Goal: Understand process/instructions: Learn about a topic

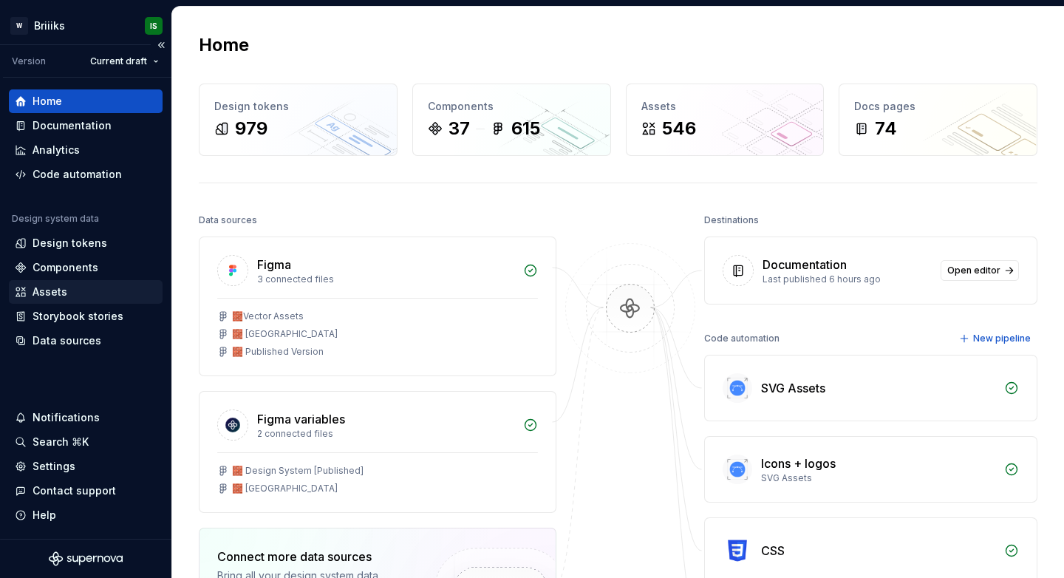
click at [90, 287] on div "Assets" at bounding box center [86, 291] width 142 height 15
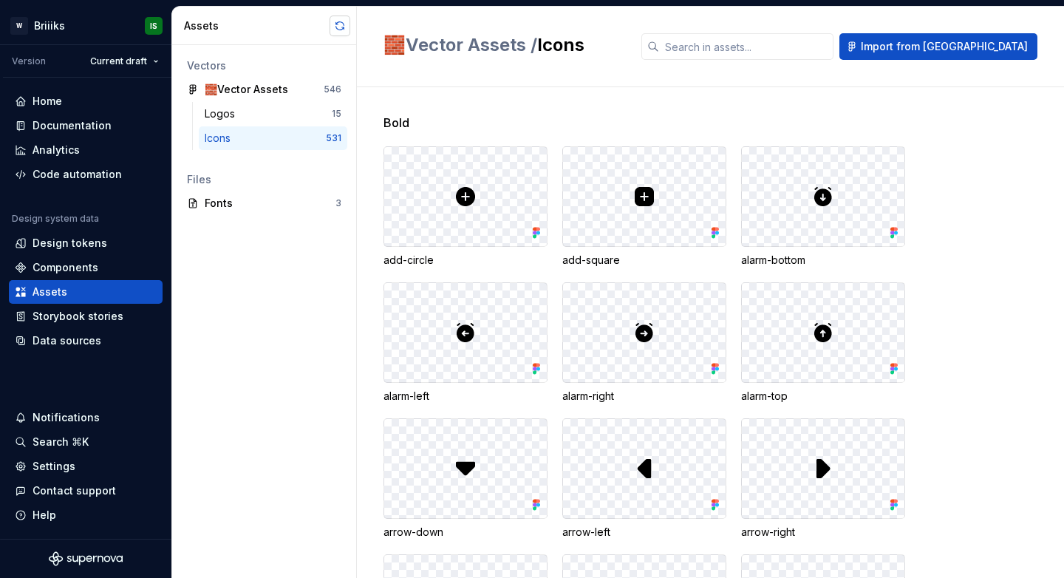
click at [338, 28] on button "button" at bounding box center [339, 26] width 21 height 21
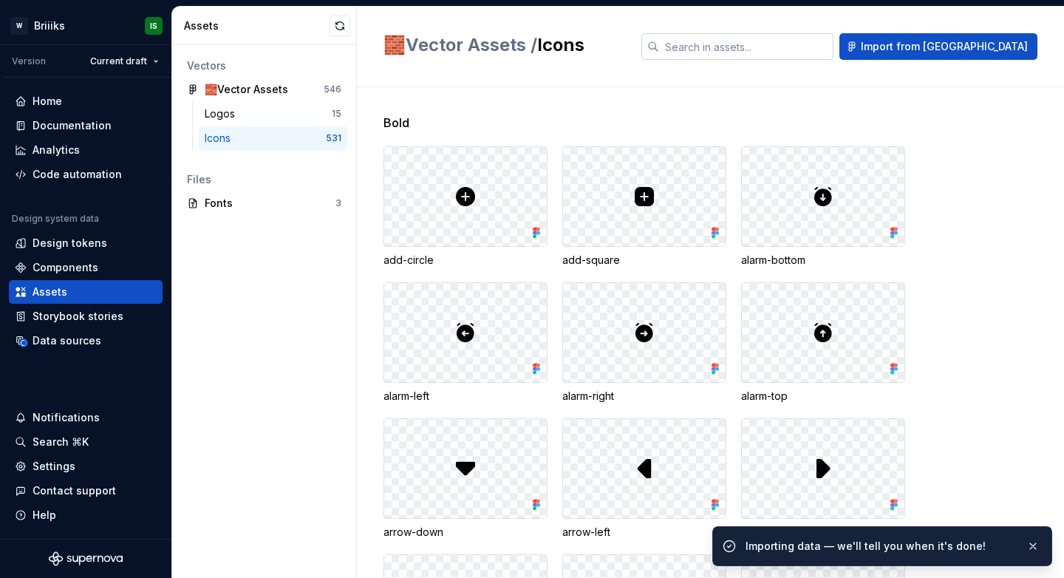
click at [759, 45] on input "text" at bounding box center [746, 46] width 174 height 27
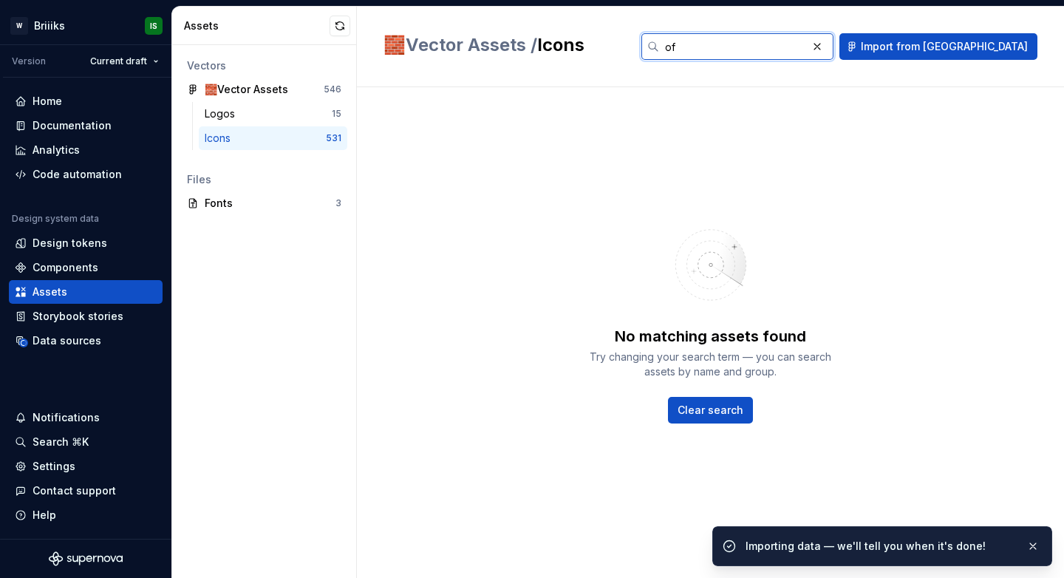
type input "off"
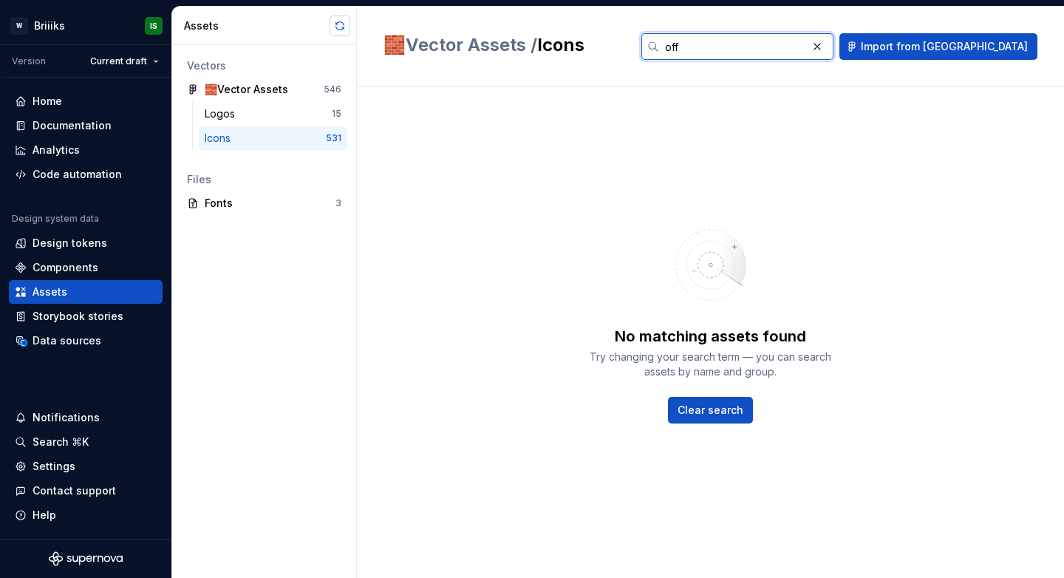
type input "off"
click at [345, 31] on button "button" at bounding box center [339, 26] width 21 height 21
click at [424, 99] on div "No matching assets found Try changing your search term — you can search assets …" at bounding box center [710, 332] width 654 height 490
click at [299, 120] on div "Logos" at bounding box center [268, 113] width 127 height 15
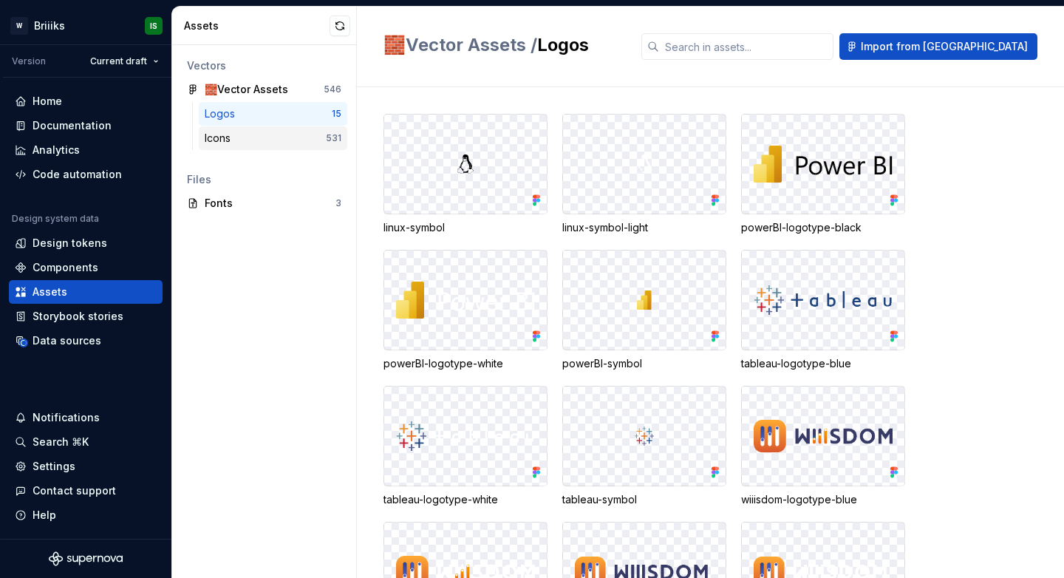
click at [290, 140] on div "Icons" at bounding box center [265, 138] width 121 height 15
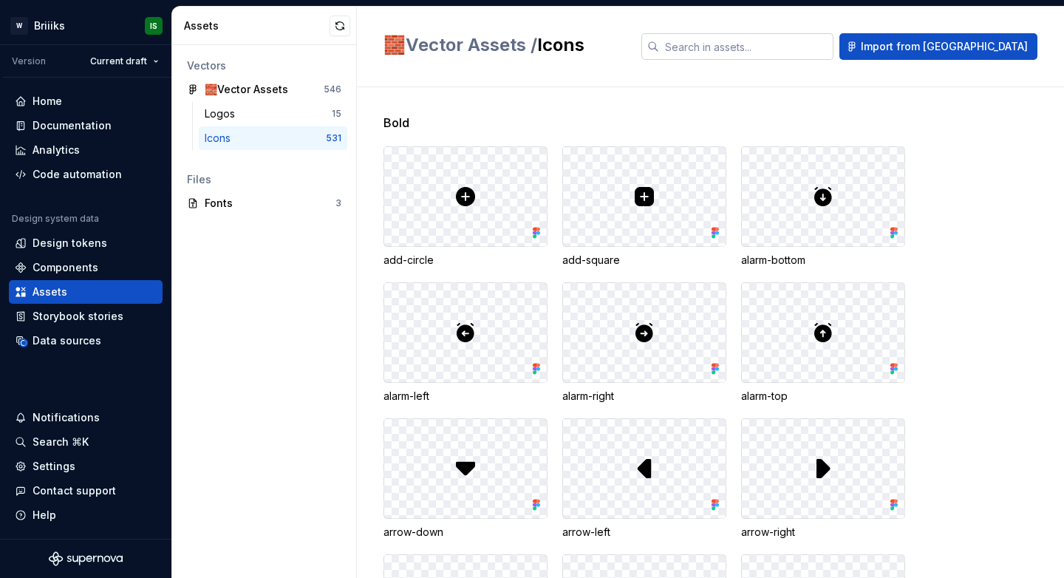
click at [820, 35] on input "text" at bounding box center [746, 46] width 174 height 27
type input "off"
click at [820, 35] on input "text" at bounding box center [746, 46] width 174 height 27
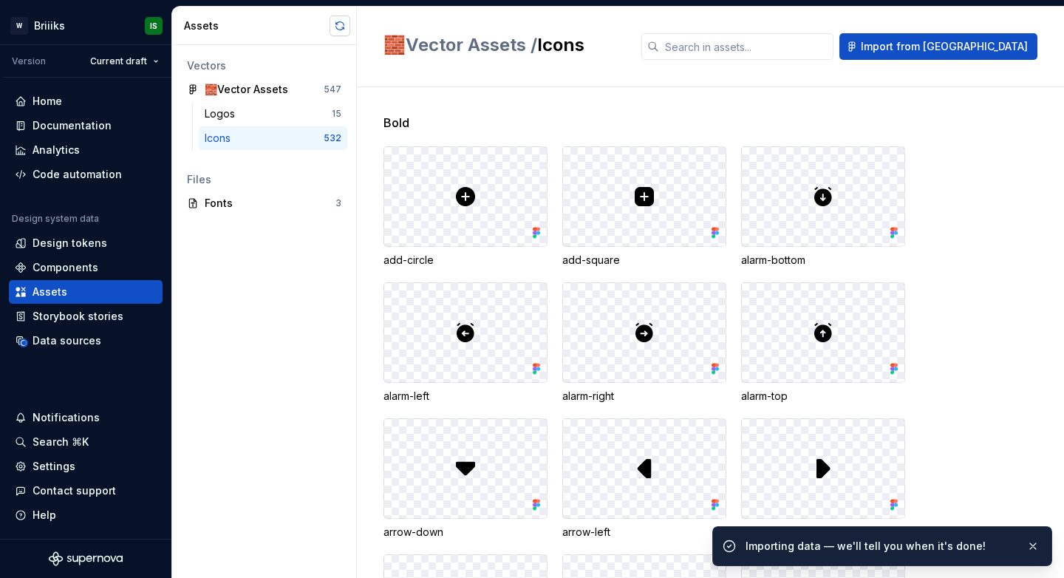
click at [337, 27] on button "button" at bounding box center [339, 26] width 21 height 21
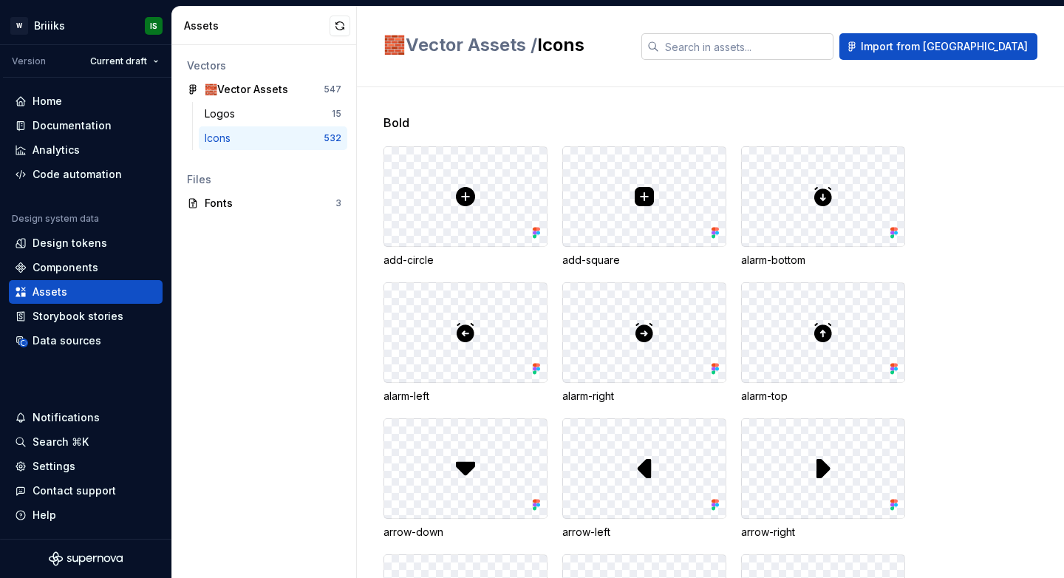
click at [753, 52] on input "text" at bounding box center [746, 46] width 174 height 27
click at [86, 129] on div "Documentation" at bounding box center [71, 125] width 79 height 15
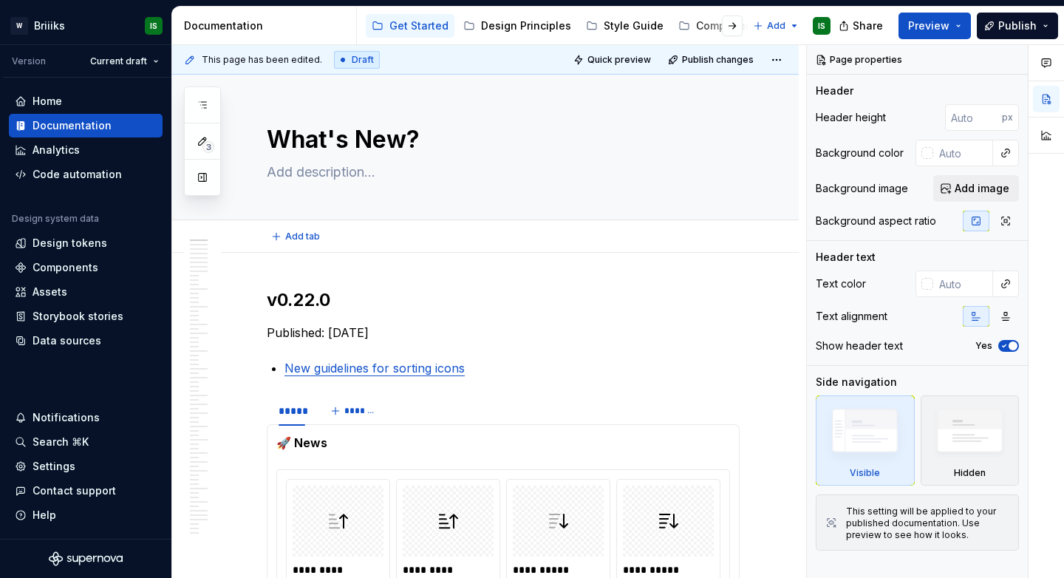
type textarea "*"
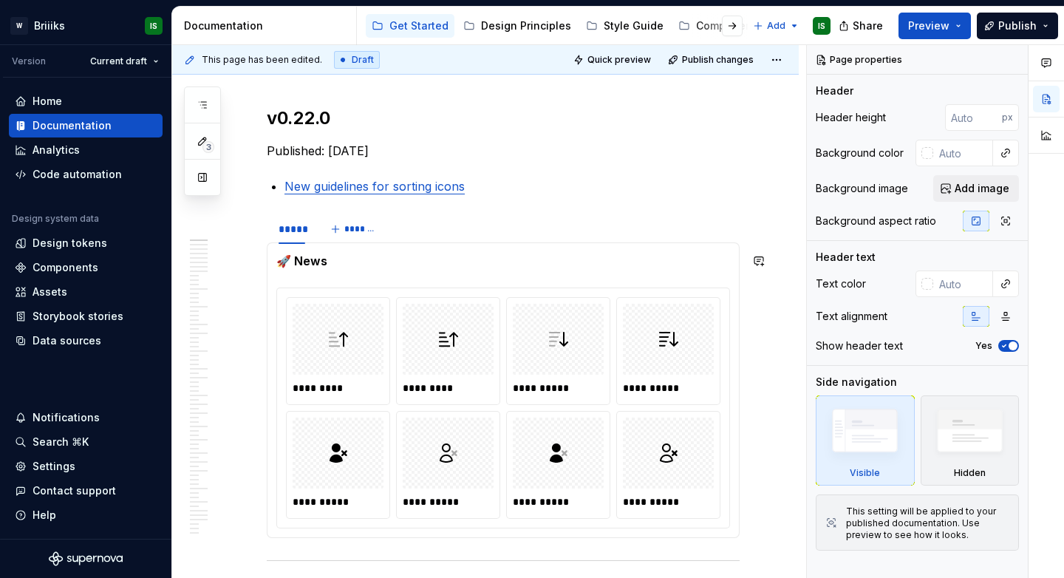
scroll to position [188, 0]
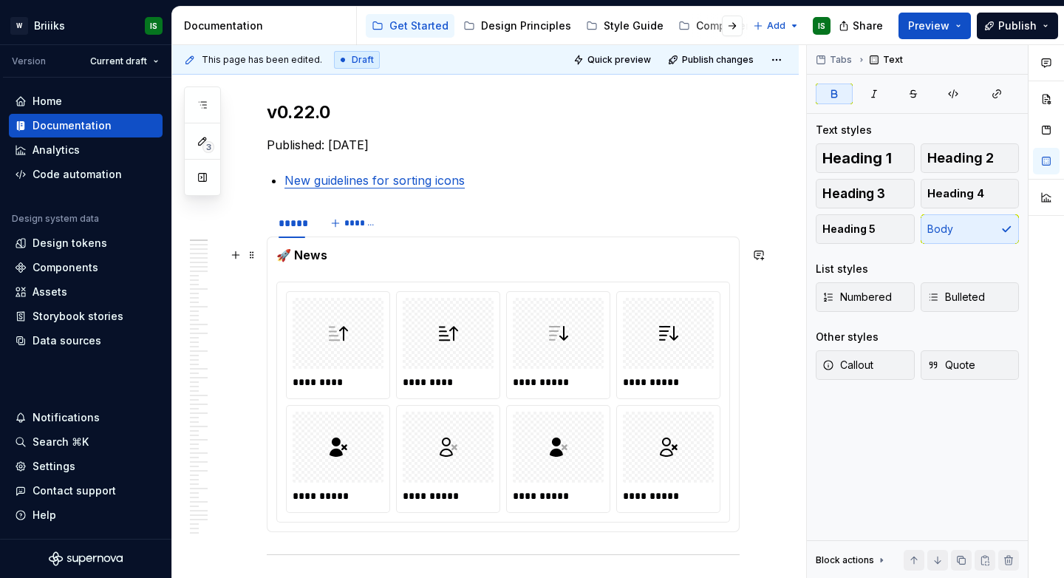
click at [308, 261] on p "🚀 News" at bounding box center [502, 255] width 453 height 18
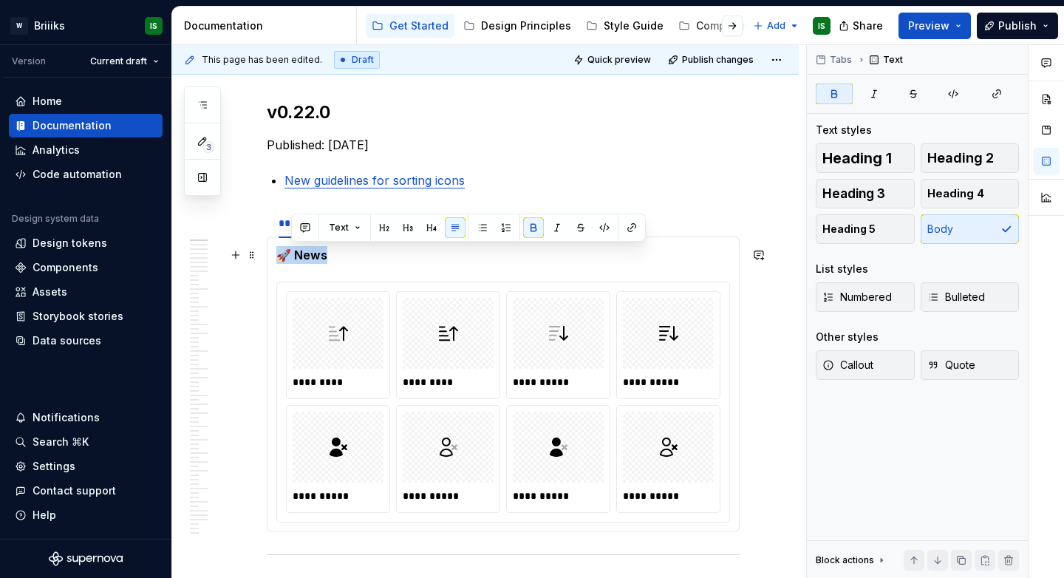
click at [308, 261] on p "🚀 News" at bounding box center [502, 255] width 453 height 18
click at [272, 258] on div "**********" at bounding box center [503, 383] width 473 height 295
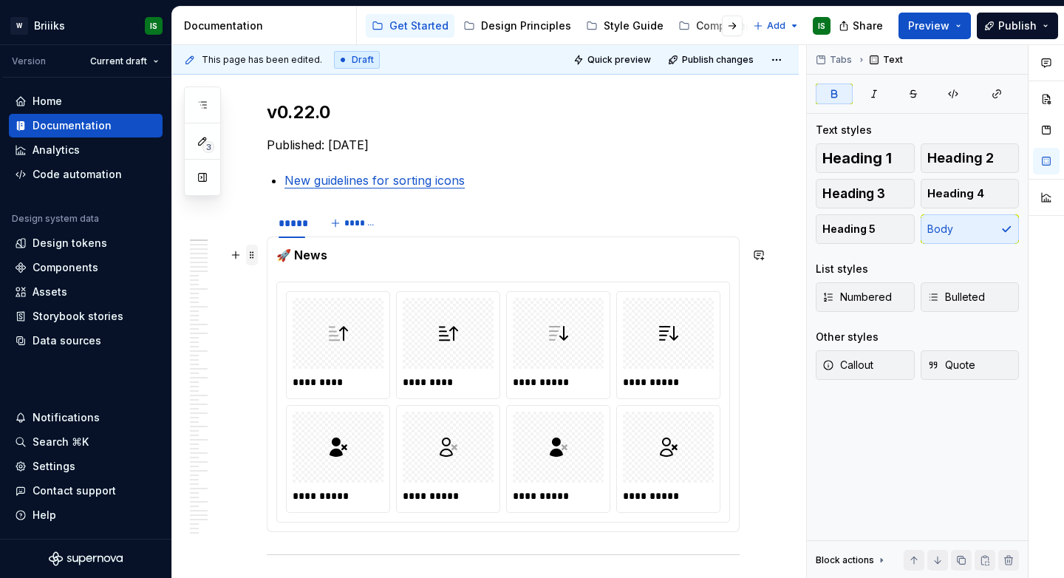
click at [246, 256] on span at bounding box center [252, 254] width 12 height 21
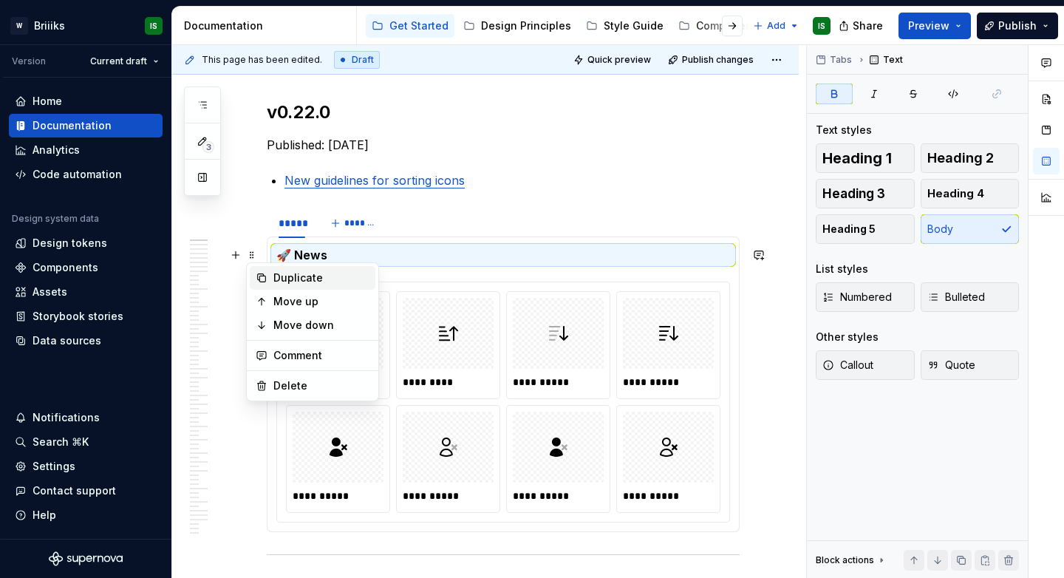
click at [284, 279] on div "Duplicate" at bounding box center [321, 277] width 96 height 15
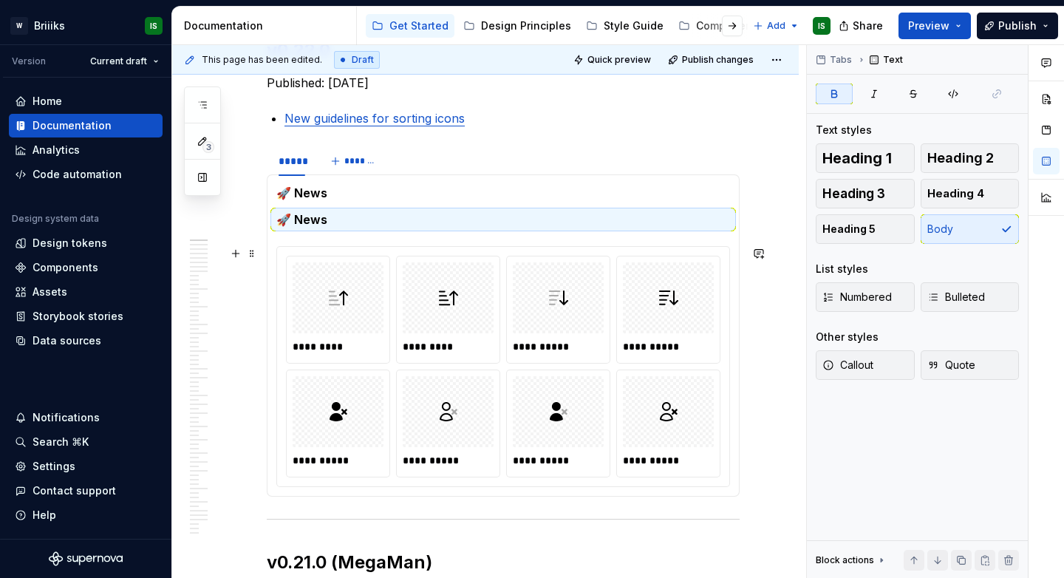
scroll to position [259, 0]
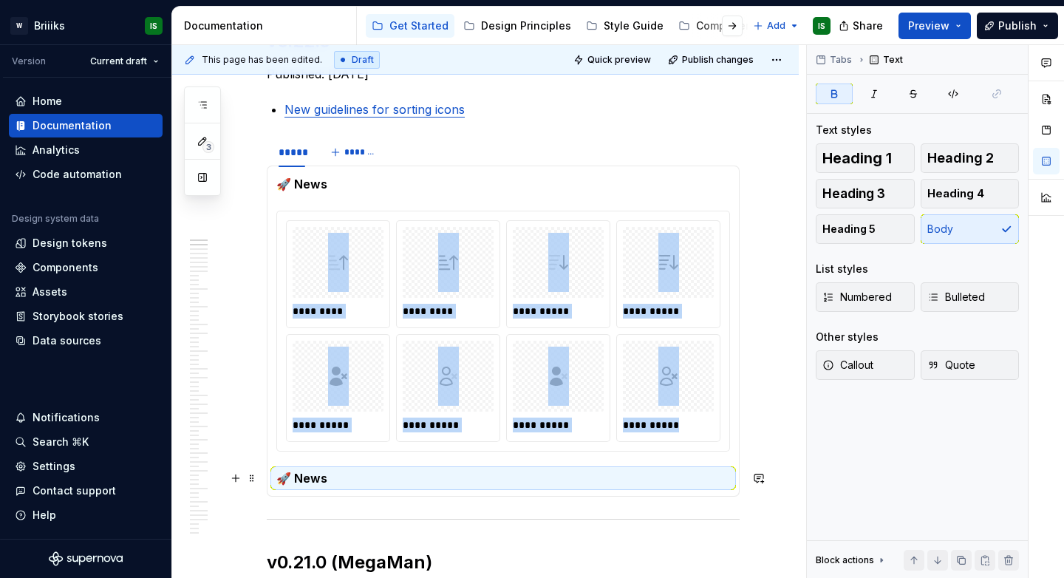
click at [310, 477] on strong "🚀 News" at bounding box center [301, 477] width 51 height 15
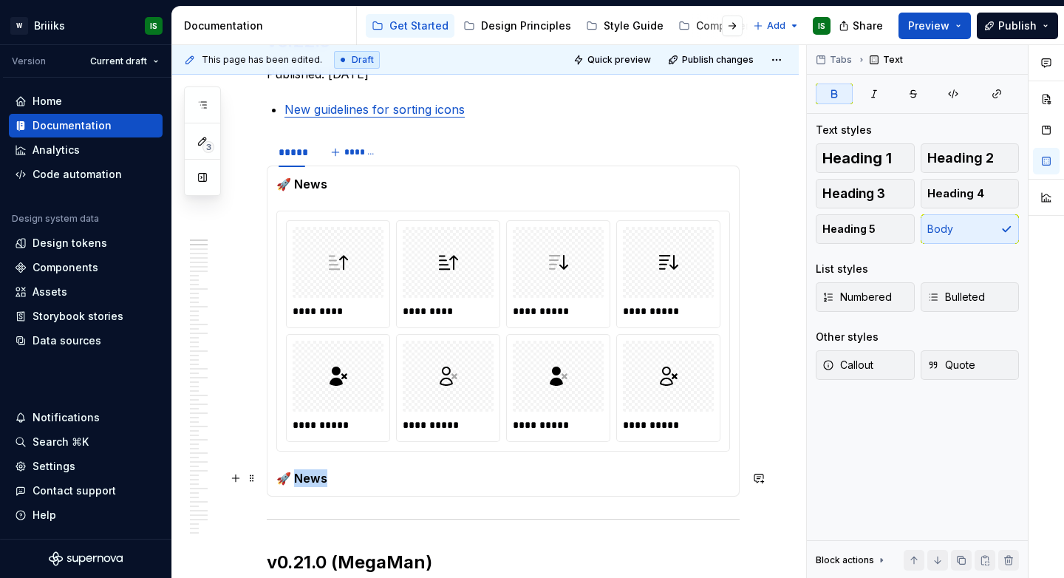
click at [310, 477] on strong "🚀 News" at bounding box center [301, 477] width 51 height 15
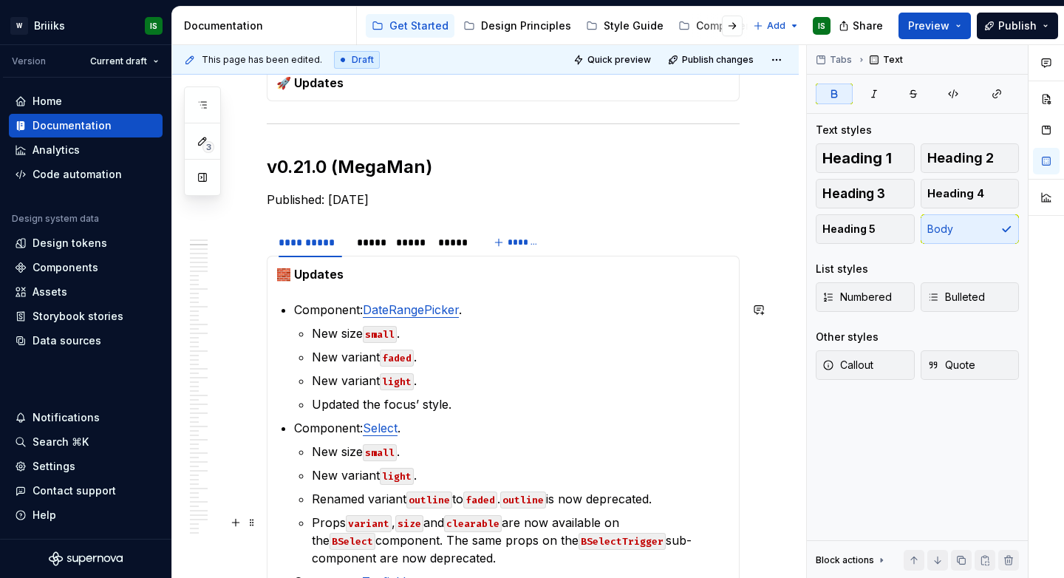
scroll to position [722, 0]
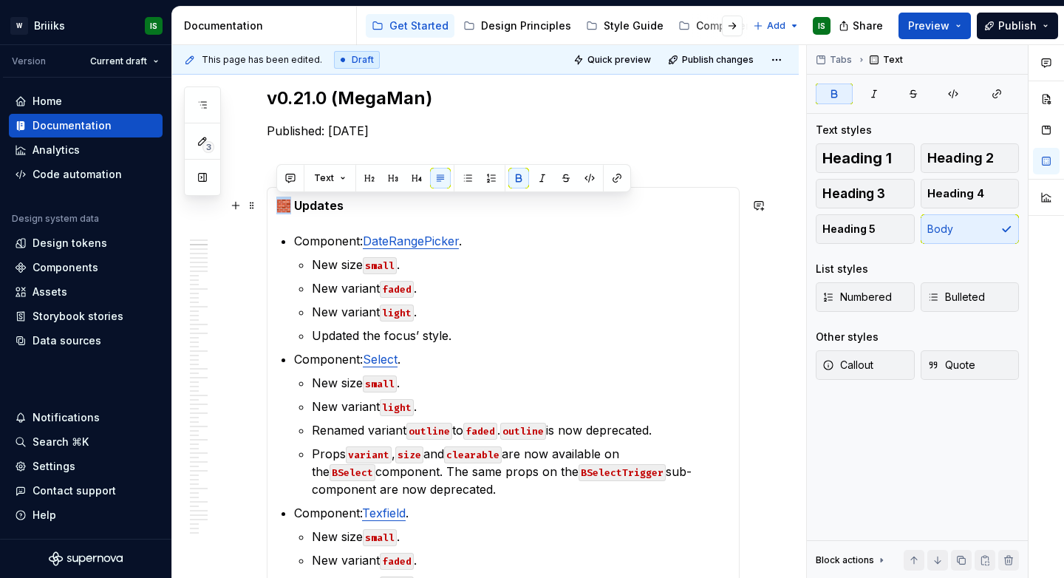
click at [279, 205] on strong "🧱 Updates" at bounding box center [309, 205] width 67 height 15
copy strong "🧱"
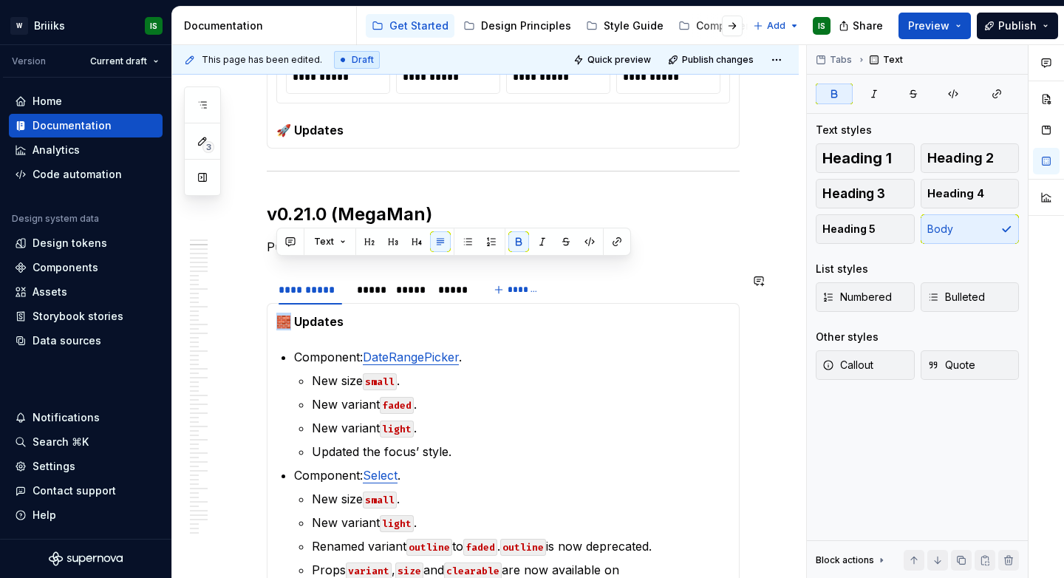
scroll to position [564, 0]
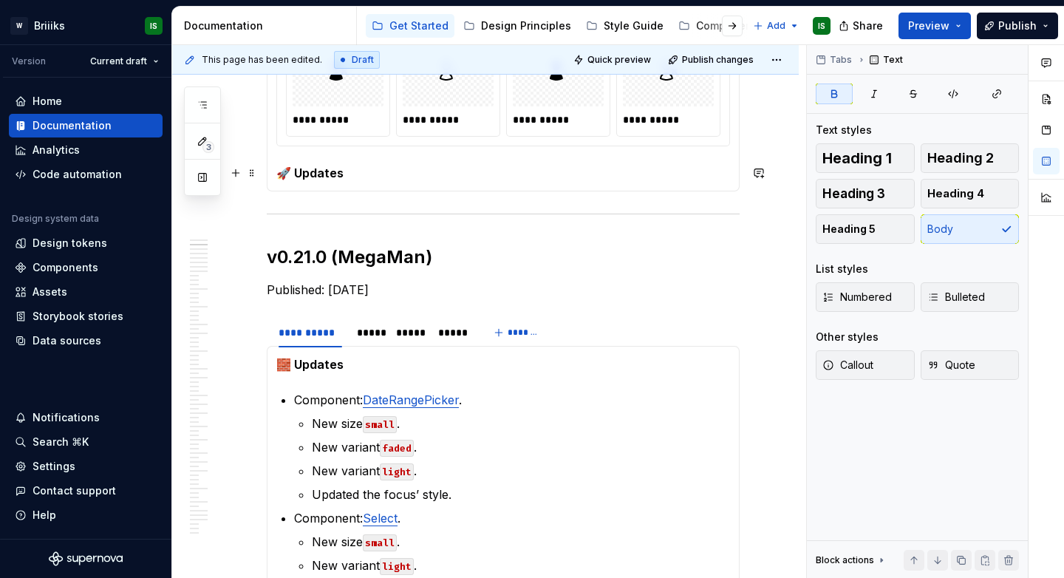
click at [285, 174] on strong "🚀 Updates" at bounding box center [309, 172] width 67 height 15
click at [363, 174] on p "🧱 Updates" at bounding box center [502, 173] width 453 height 18
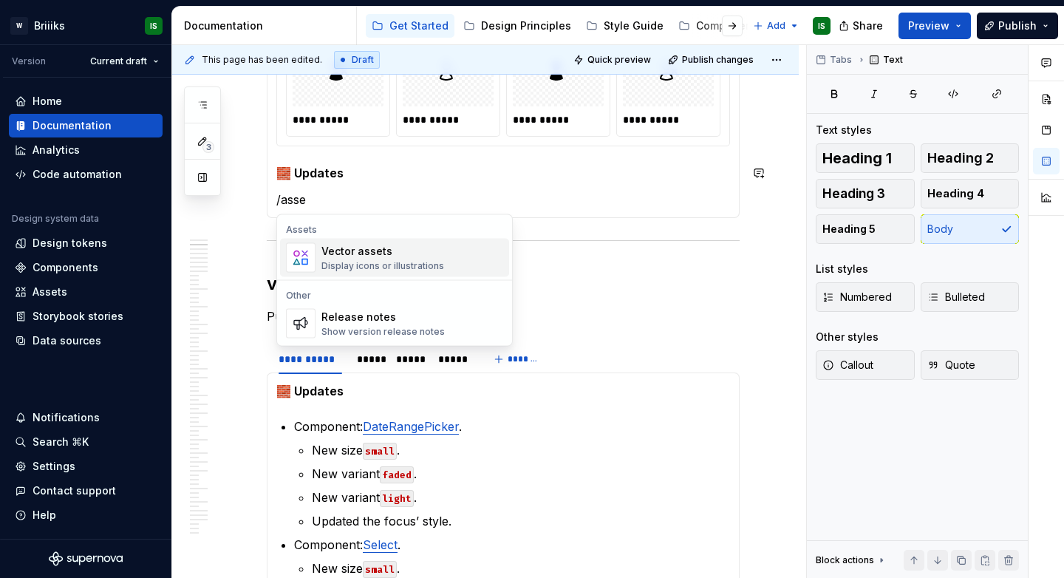
click at [399, 250] on div "Vector assets" at bounding box center [382, 251] width 123 height 15
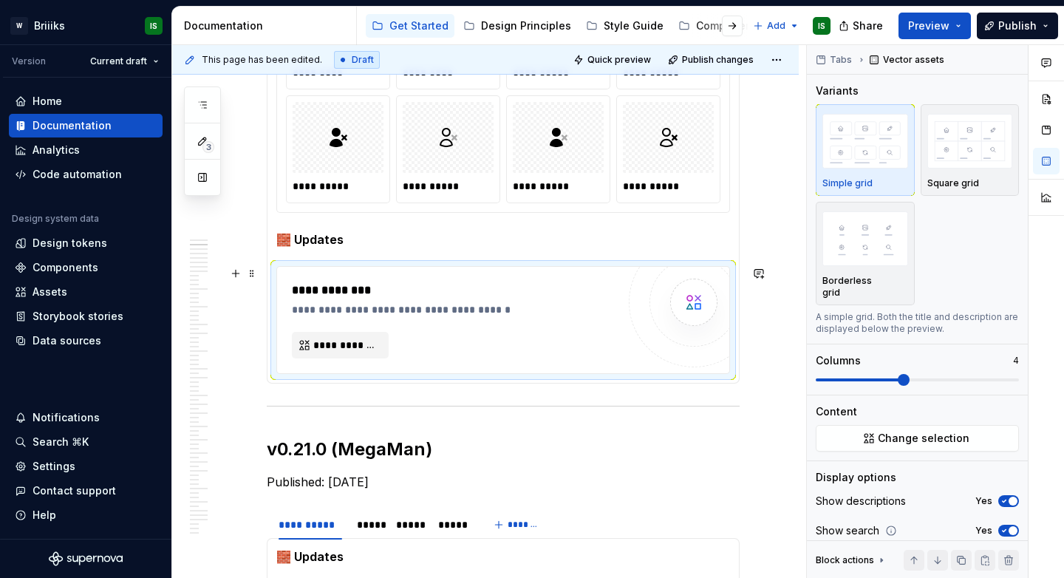
scroll to position [475, 0]
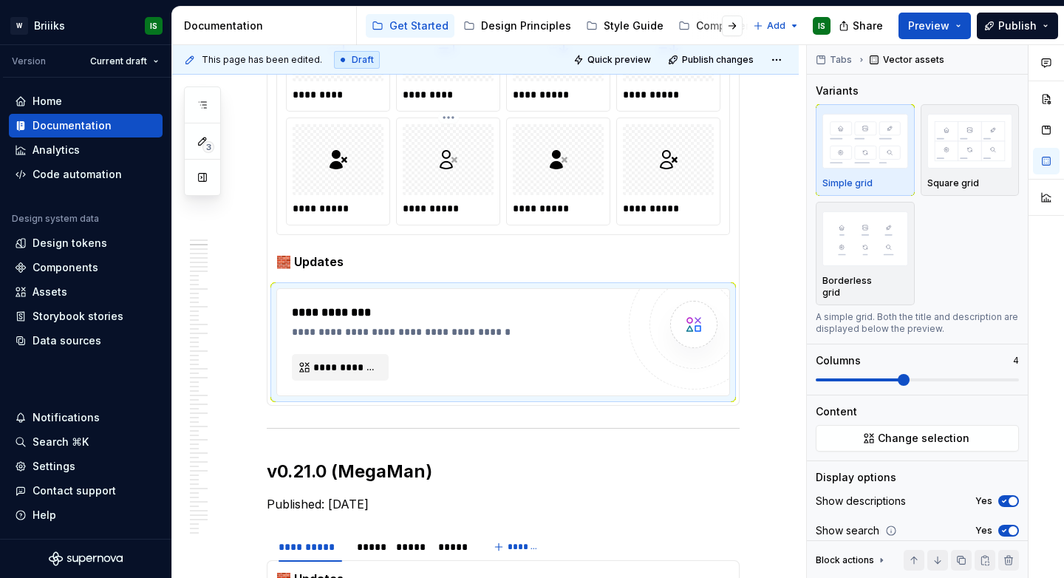
click at [493, 175] on div at bounding box center [448, 159] width 91 height 71
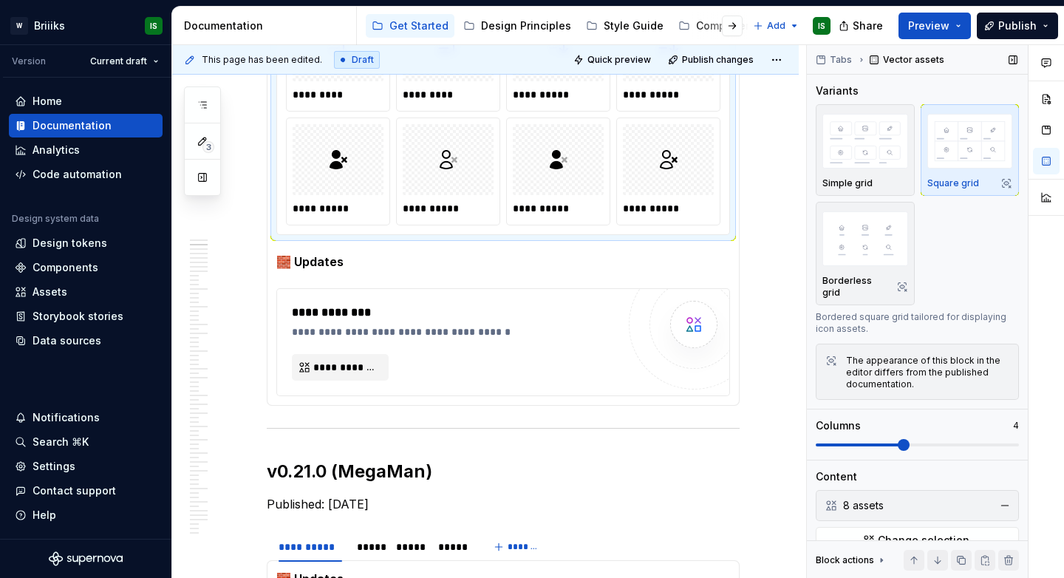
scroll to position [75, 0]
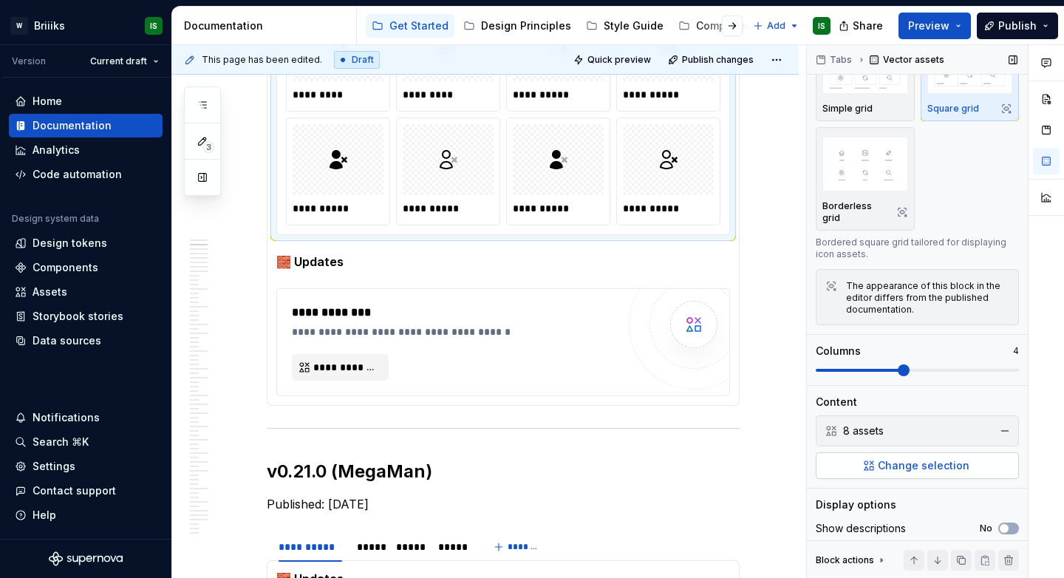
click at [908, 458] on span "Change selection" at bounding box center [923, 465] width 92 height 15
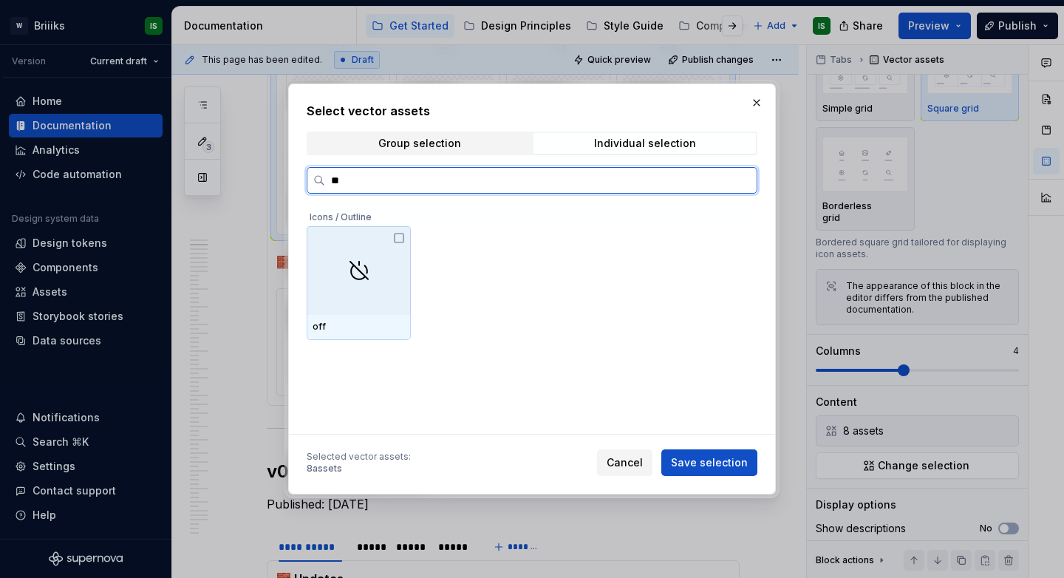
type input "***"
click at [360, 265] on img at bounding box center [359, 270] width 21 height 21
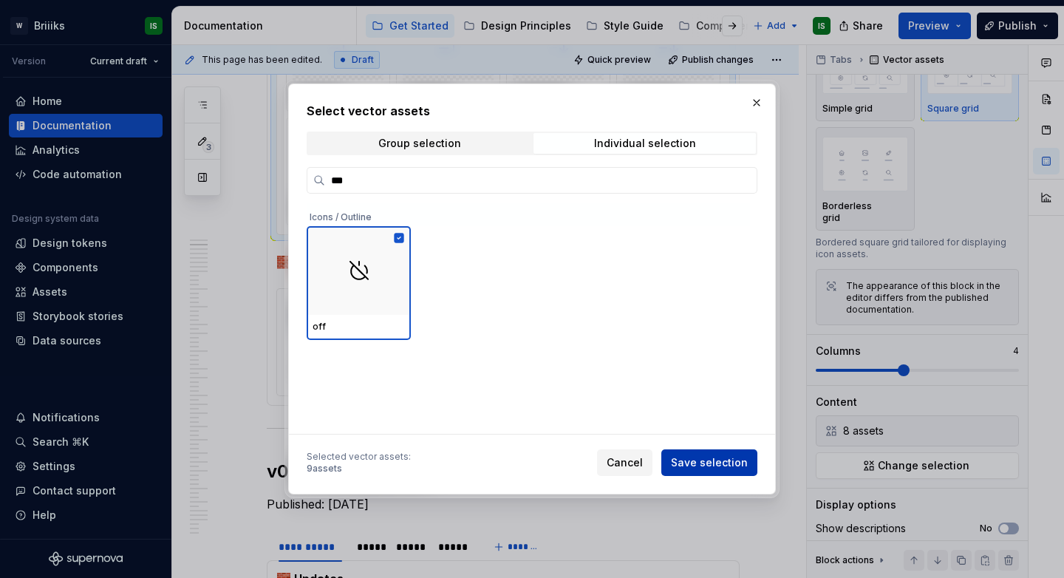
click at [709, 465] on span "Save selection" at bounding box center [709, 462] width 77 height 15
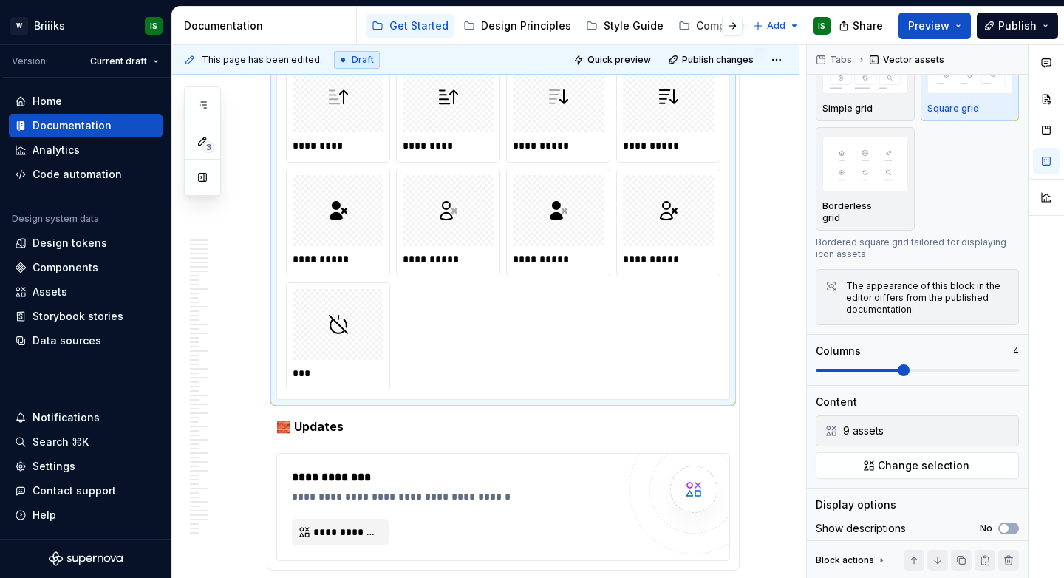
type textarea "*"
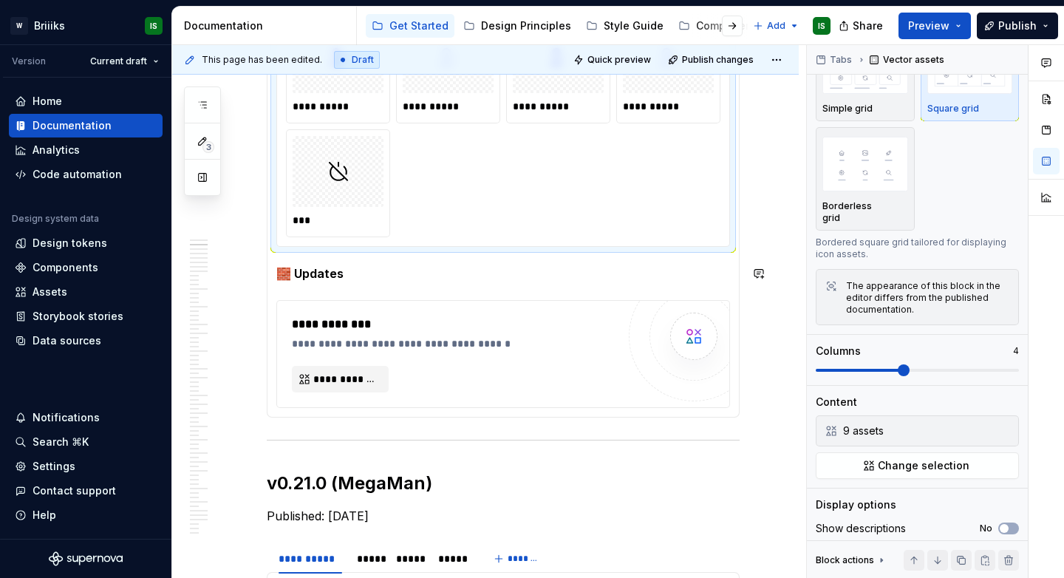
scroll to position [609, 0]
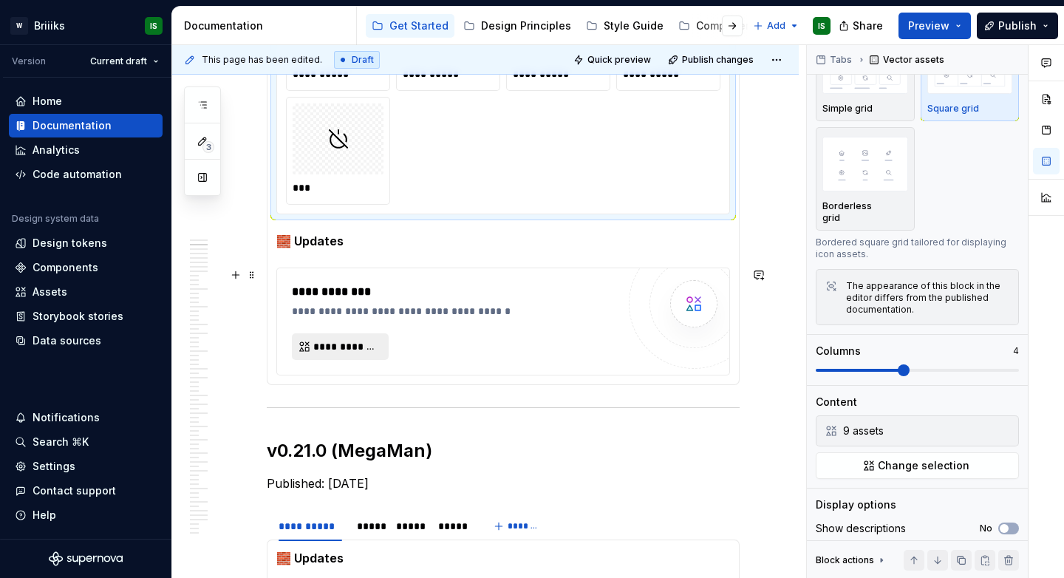
click at [344, 339] on span "**********" at bounding box center [346, 346] width 66 height 15
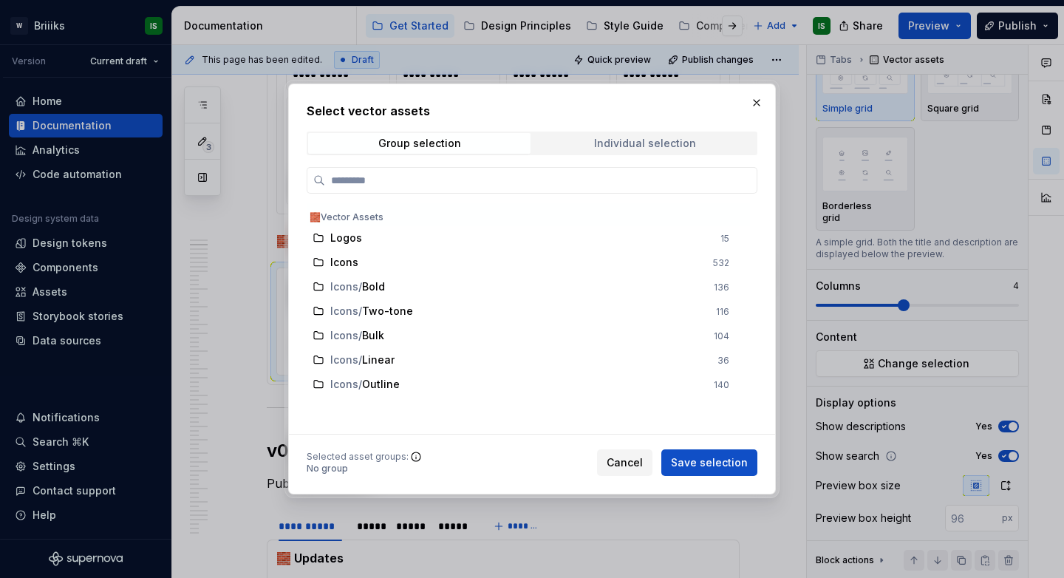
click at [616, 138] on div "Individual selection" at bounding box center [645, 143] width 102 height 12
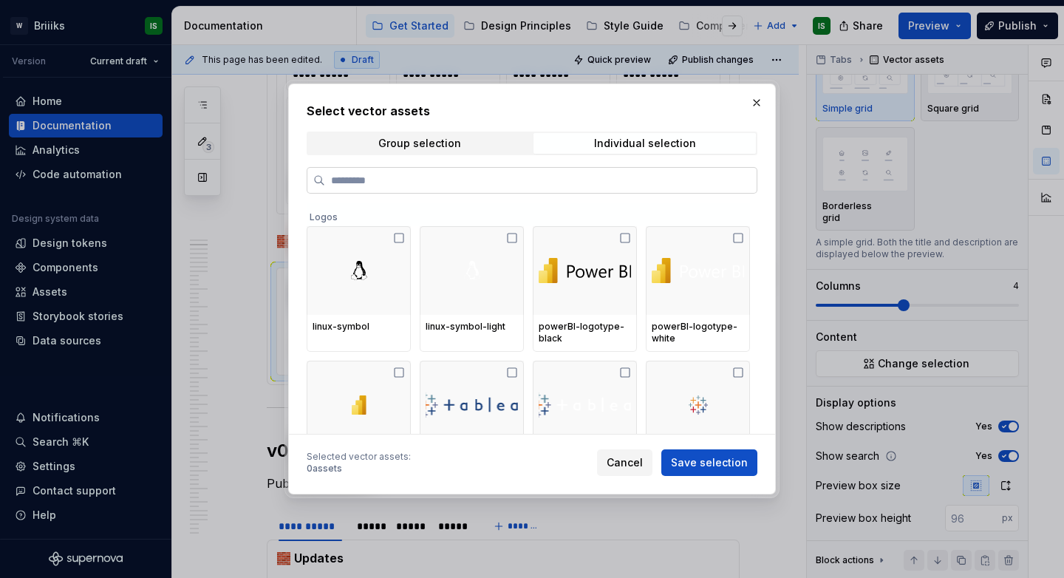
click at [564, 179] on input "search" at bounding box center [540, 180] width 431 height 15
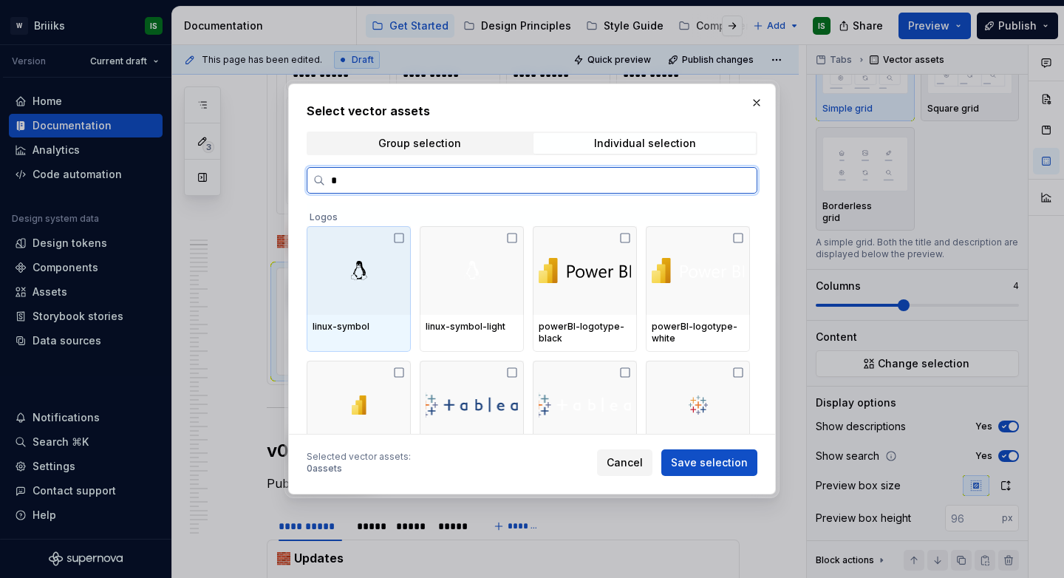
type input "**"
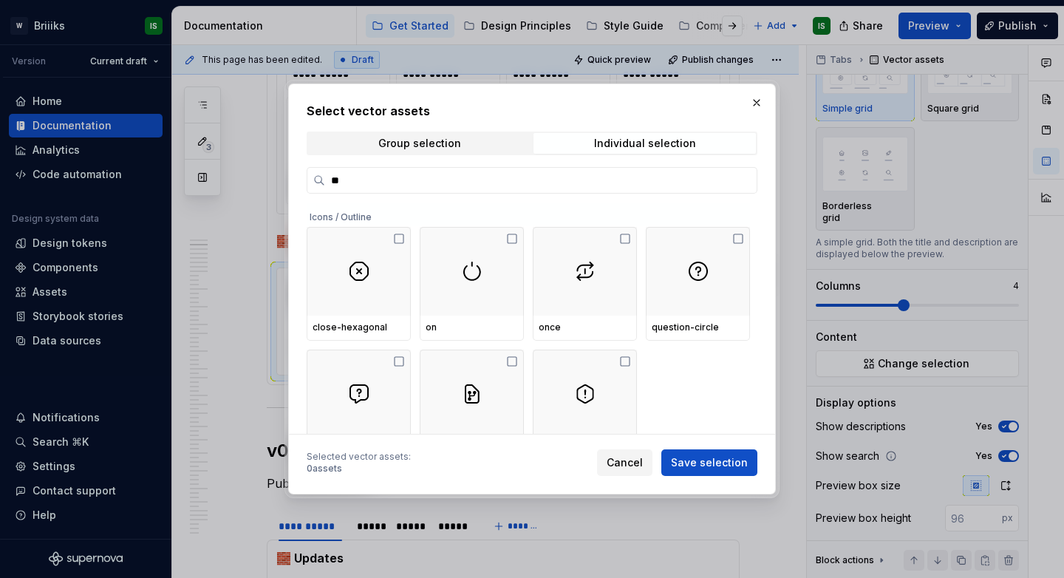
scroll to position [1005, 0]
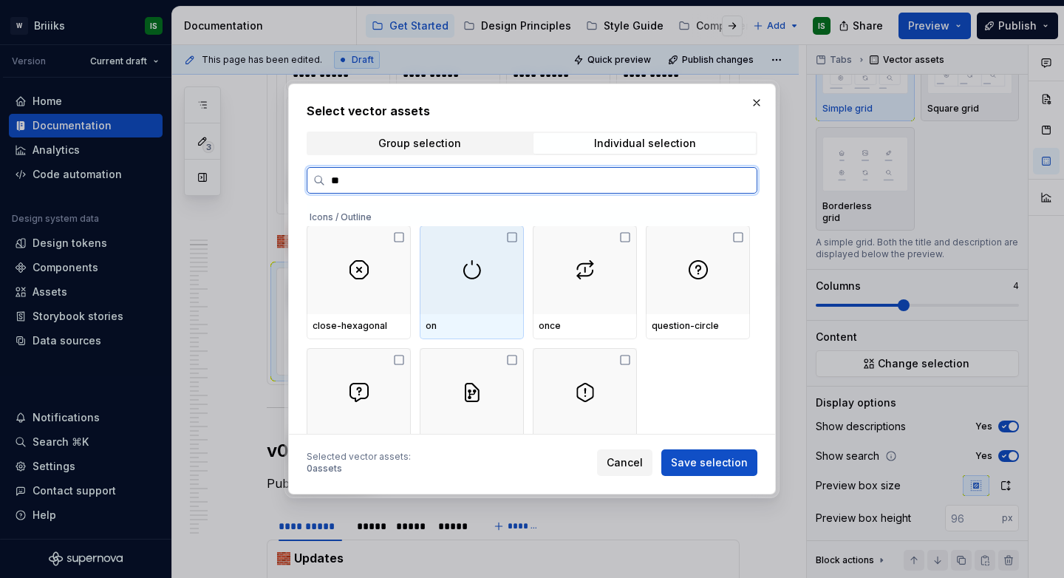
click at [478, 287] on div at bounding box center [472, 269] width 104 height 89
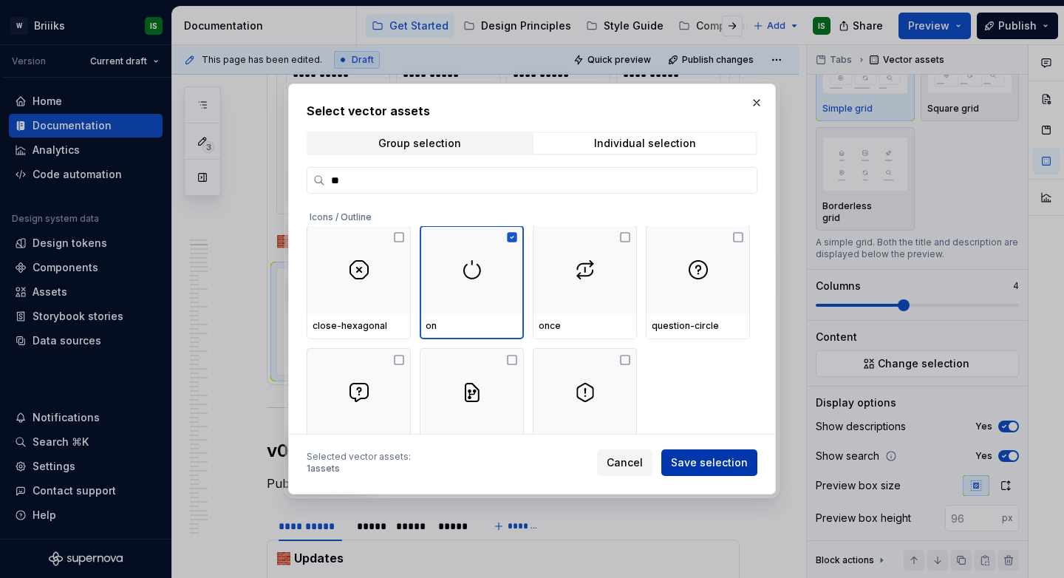
click at [723, 463] on span "Save selection" at bounding box center [709, 462] width 77 height 15
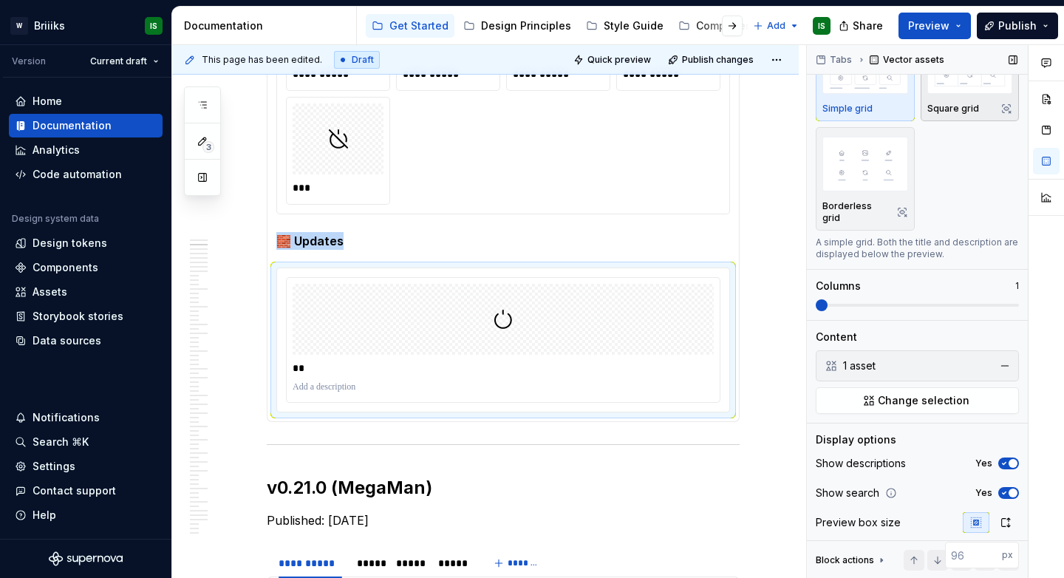
click at [970, 90] on img "button" at bounding box center [970, 66] width 86 height 54
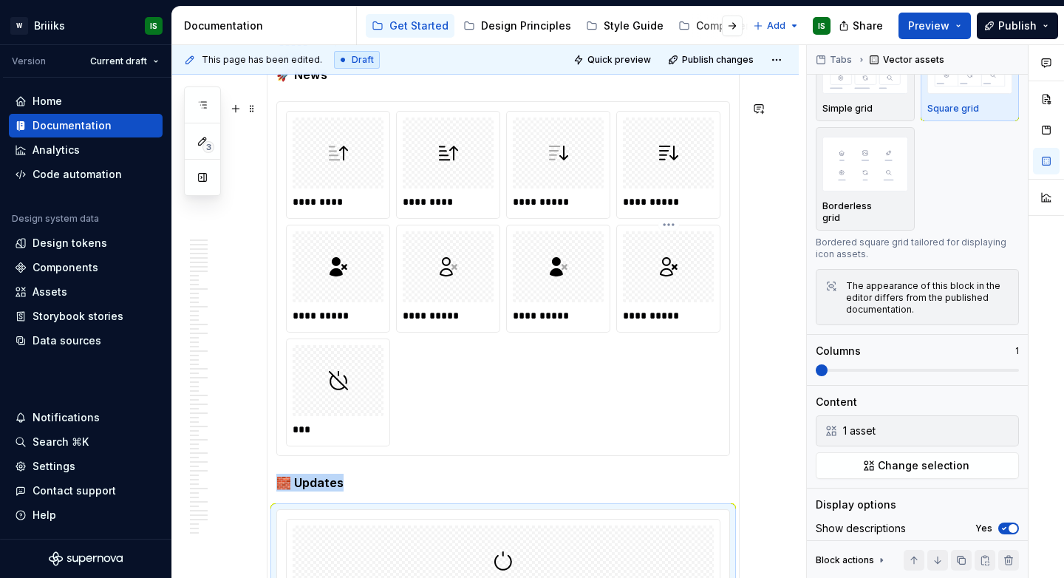
scroll to position [360, 0]
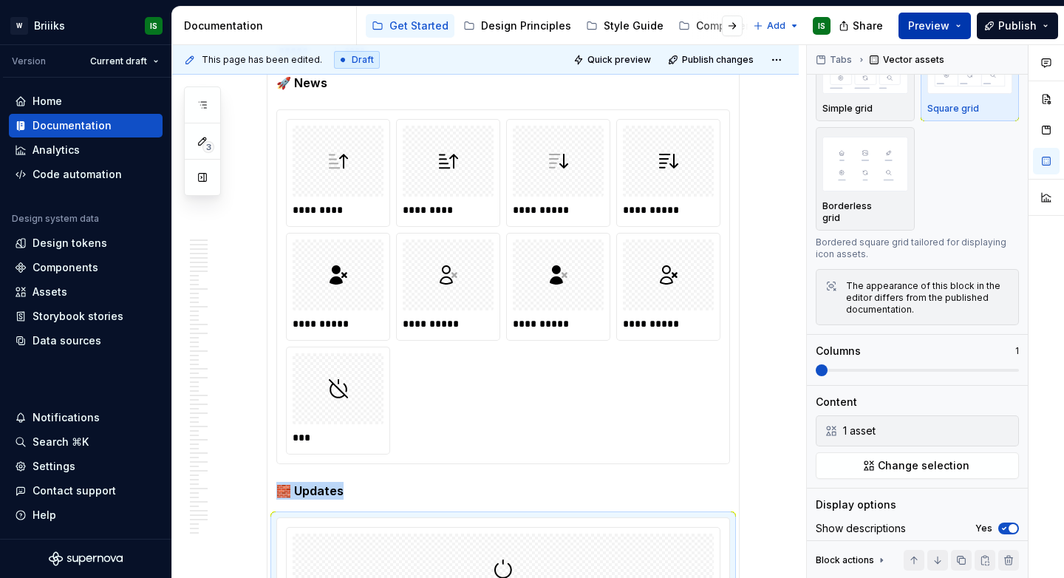
click at [934, 35] on button "Preview" at bounding box center [934, 26] width 72 height 27
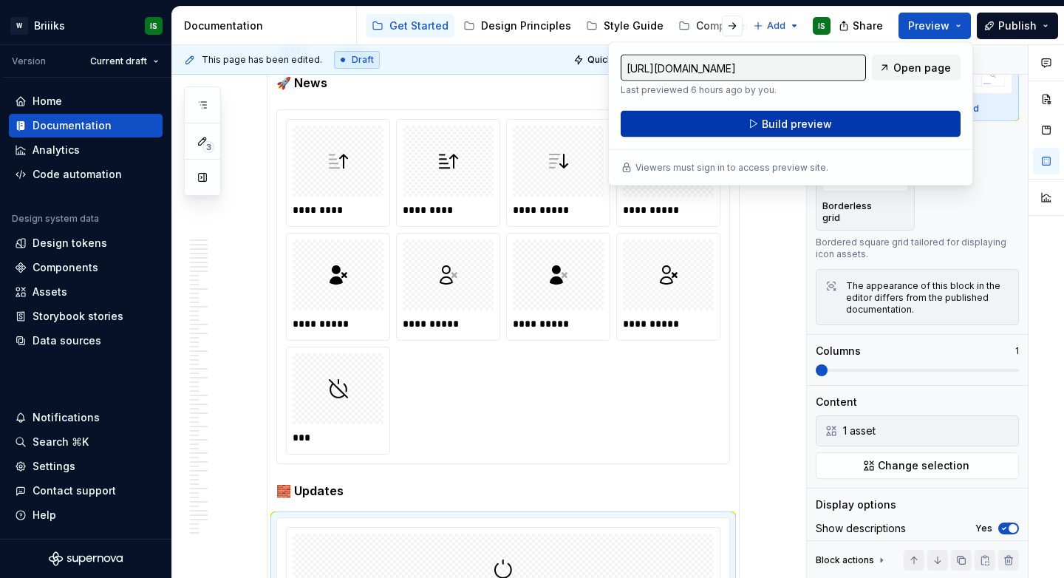
click at [877, 115] on button "Build preview" at bounding box center [790, 124] width 340 height 27
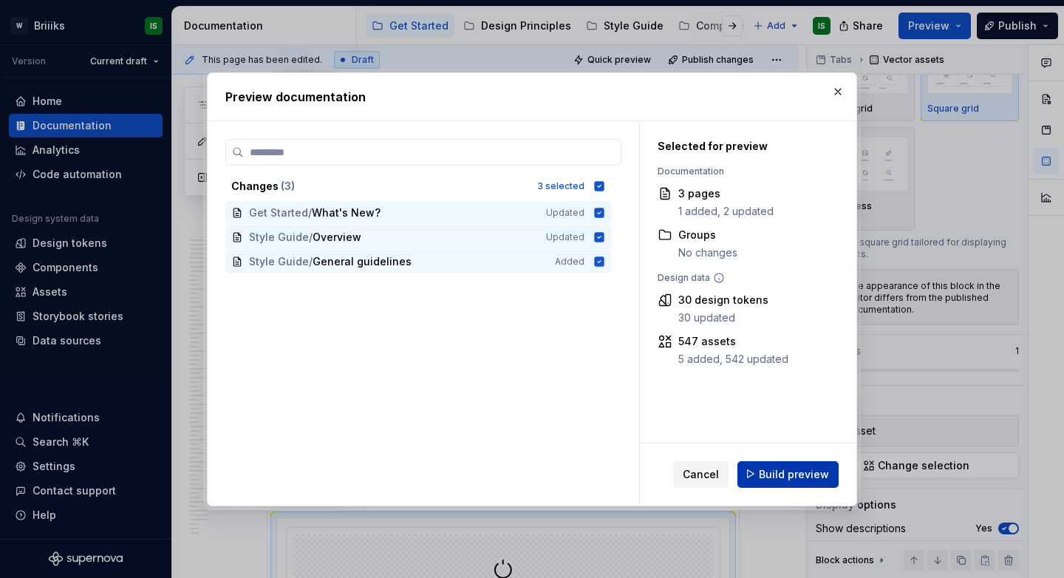
click at [807, 471] on span "Build preview" at bounding box center [794, 473] width 70 height 15
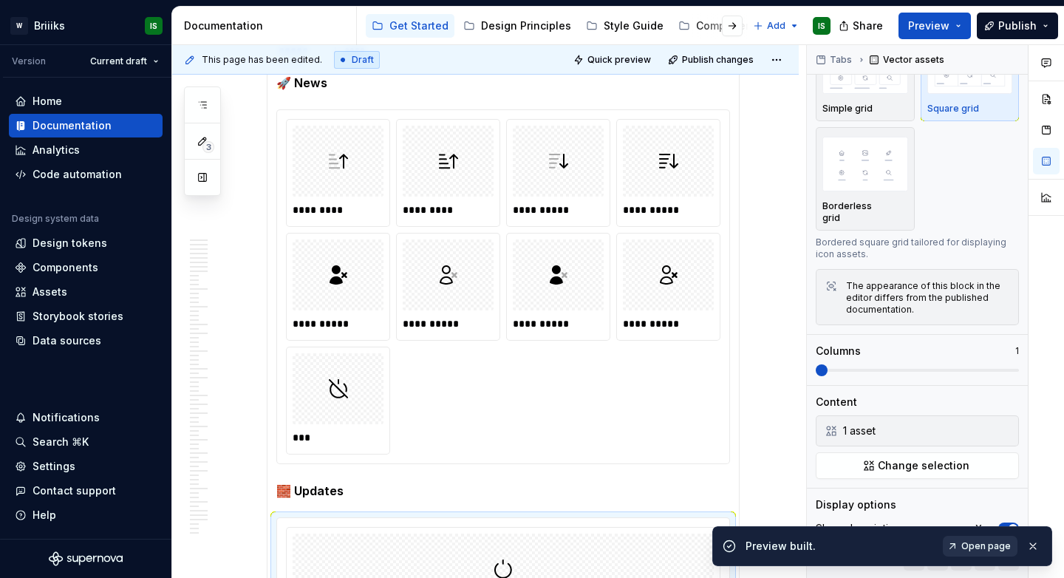
click at [971, 544] on span "Open page" at bounding box center [985, 546] width 49 height 12
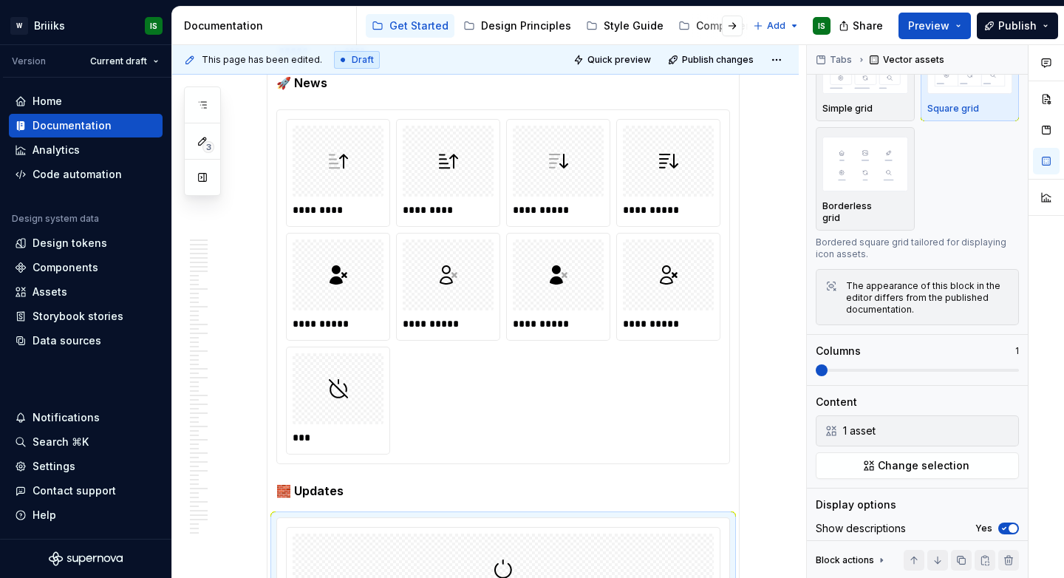
type textarea "*"
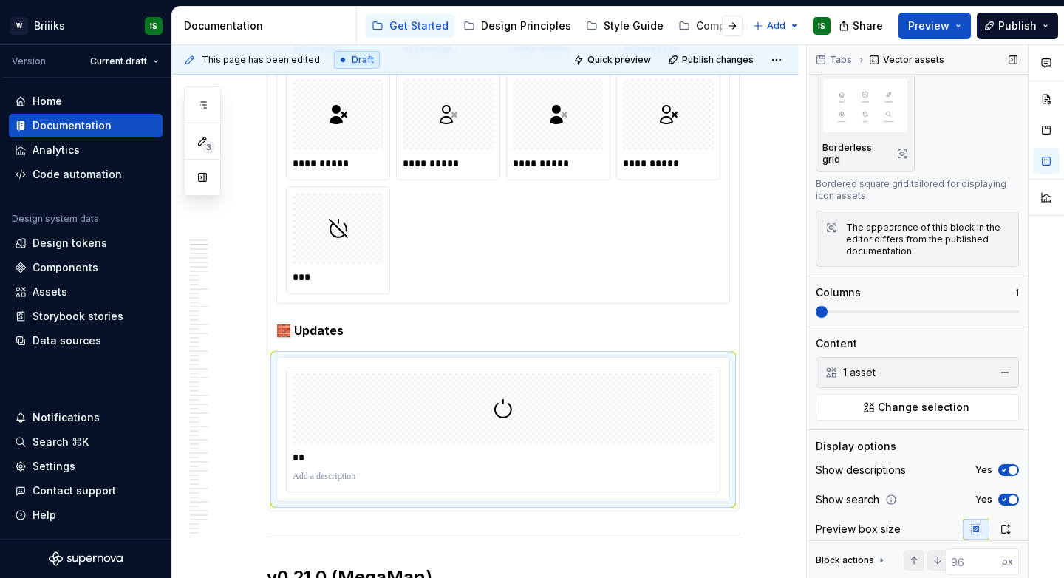
scroll to position [210, 0]
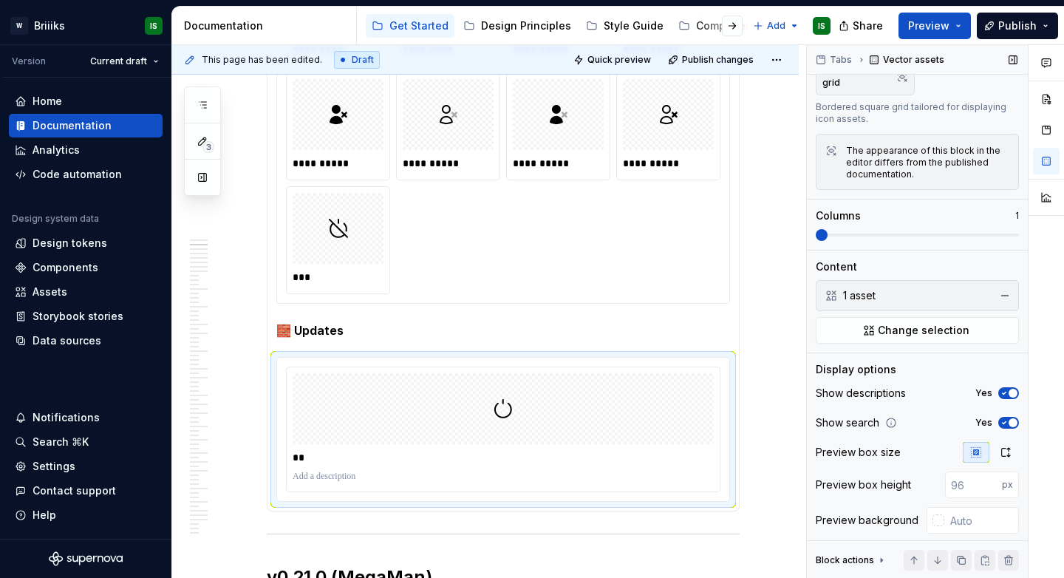
click at [1008, 383] on div "Show descriptions Yes" at bounding box center [916, 393] width 203 height 21
click at [1008, 388] on span "button" at bounding box center [1012, 392] width 9 height 9
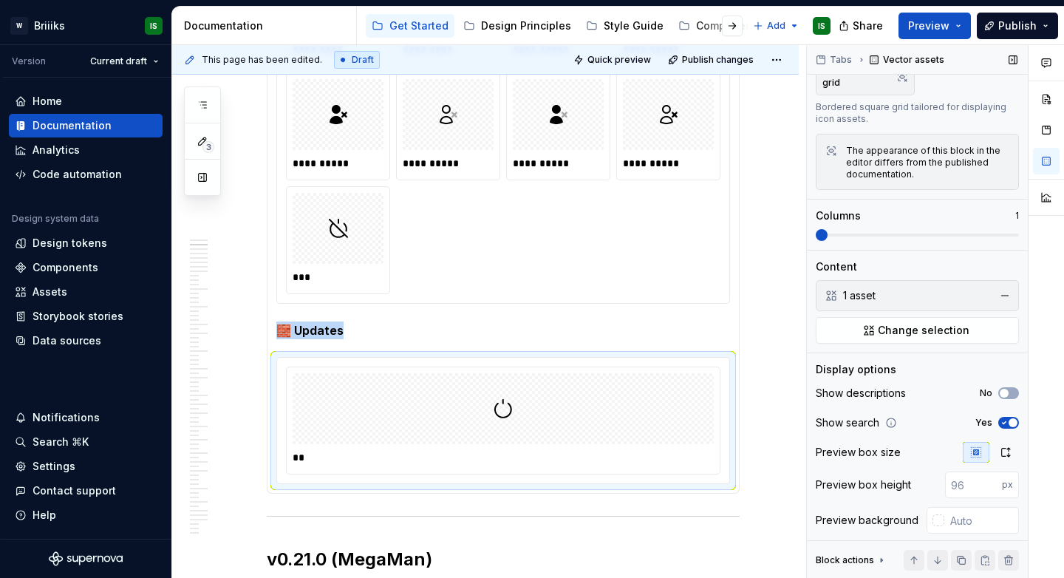
click at [1008, 417] on button "Yes" at bounding box center [1008, 423] width 21 height 12
